Goal: Check status: Check status

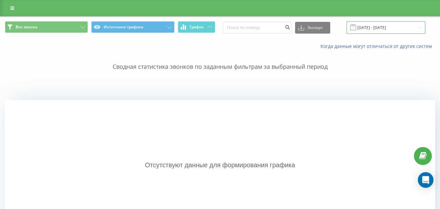
click at [386, 23] on input "[DATE] - [DATE]" at bounding box center [386, 27] width 79 height 13
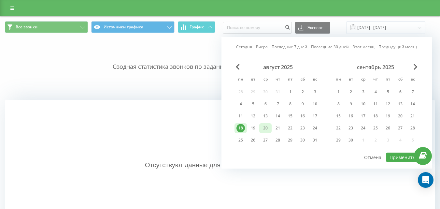
click at [263, 127] on div "20" at bounding box center [265, 128] width 8 height 8
click at [402, 156] on button "Применить" at bounding box center [402, 157] width 33 height 9
type input "[DATE] - [DATE]"
